Goal: Task Accomplishment & Management: Complete application form

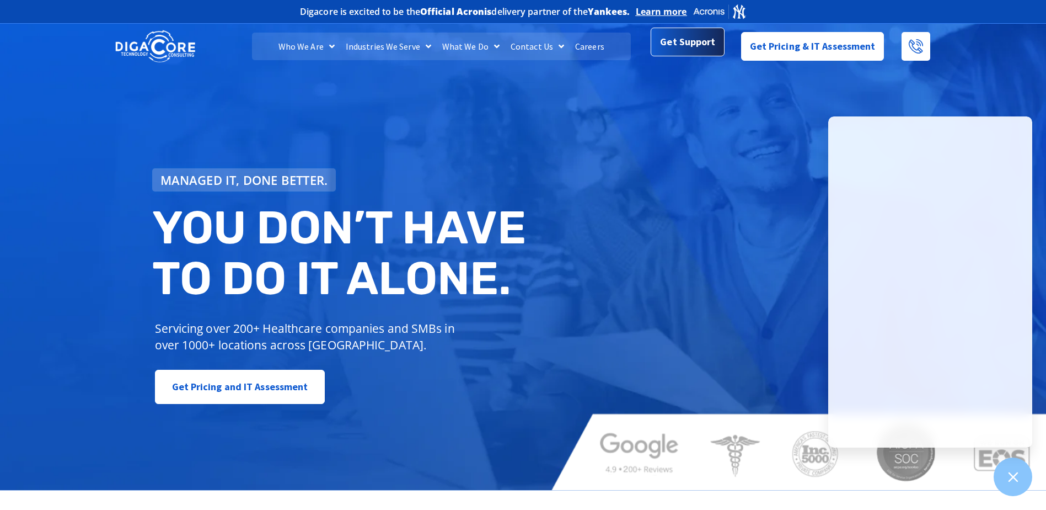
click at [700, 42] on span "Get Support" at bounding box center [687, 42] width 55 height 22
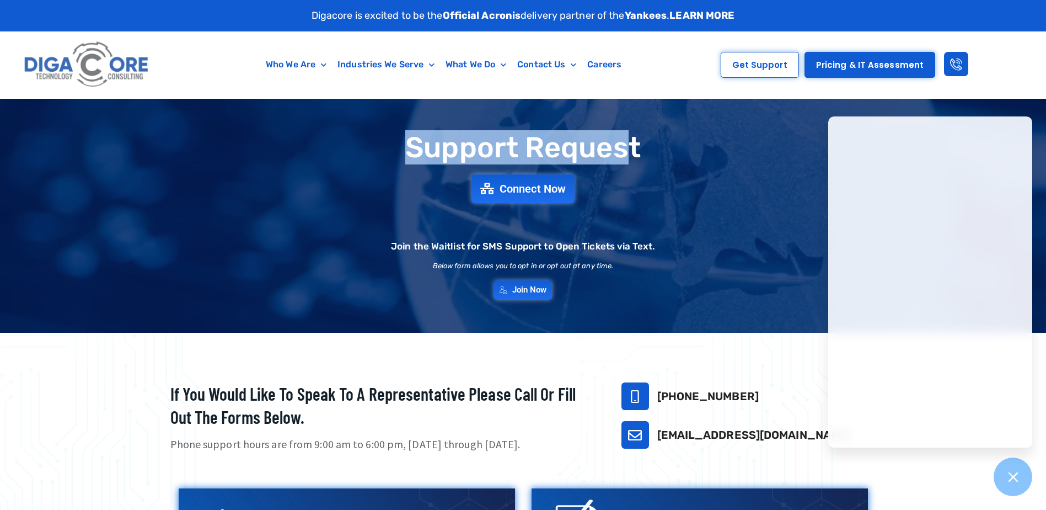
drag, startPoint x: 403, startPoint y: 144, endPoint x: 634, endPoint y: 144, distance: 230.5
click at [634, 144] on h1 "Support Request" at bounding box center [523, 147] width 761 height 31
drag, startPoint x: 634, startPoint y: 144, endPoint x: 634, endPoint y: 178, distance: 33.1
click at [634, 178] on div "Support Request Connect Now Join the Waitlist for SMS Support to Open Tickets v…" at bounding box center [523, 215] width 772 height 179
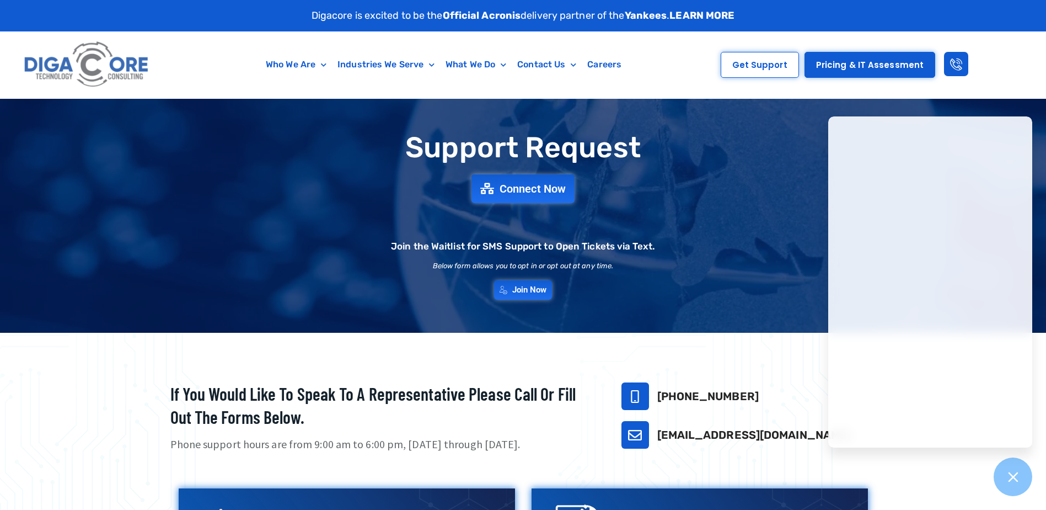
click at [486, 206] on div "Support Request Connect Now Join the Waitlist for SMS Support to Open Tickets v…" at bounding box center [523, 215] width 772 height 179
click at [493, 194] on span "Connect Now" at bounding box center [523, 189] width 94 height 12
